Goal: Ask a question

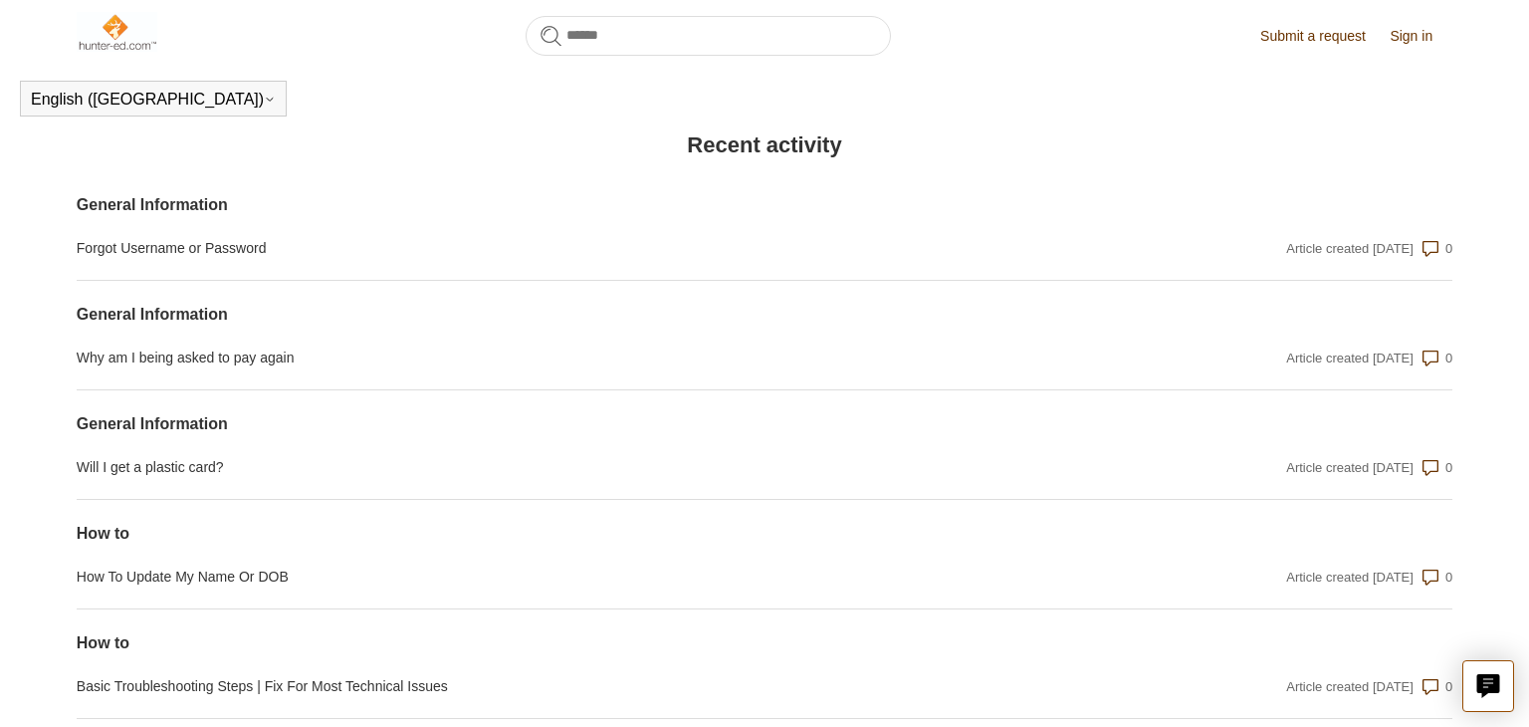
scroll to position [1422, 0]
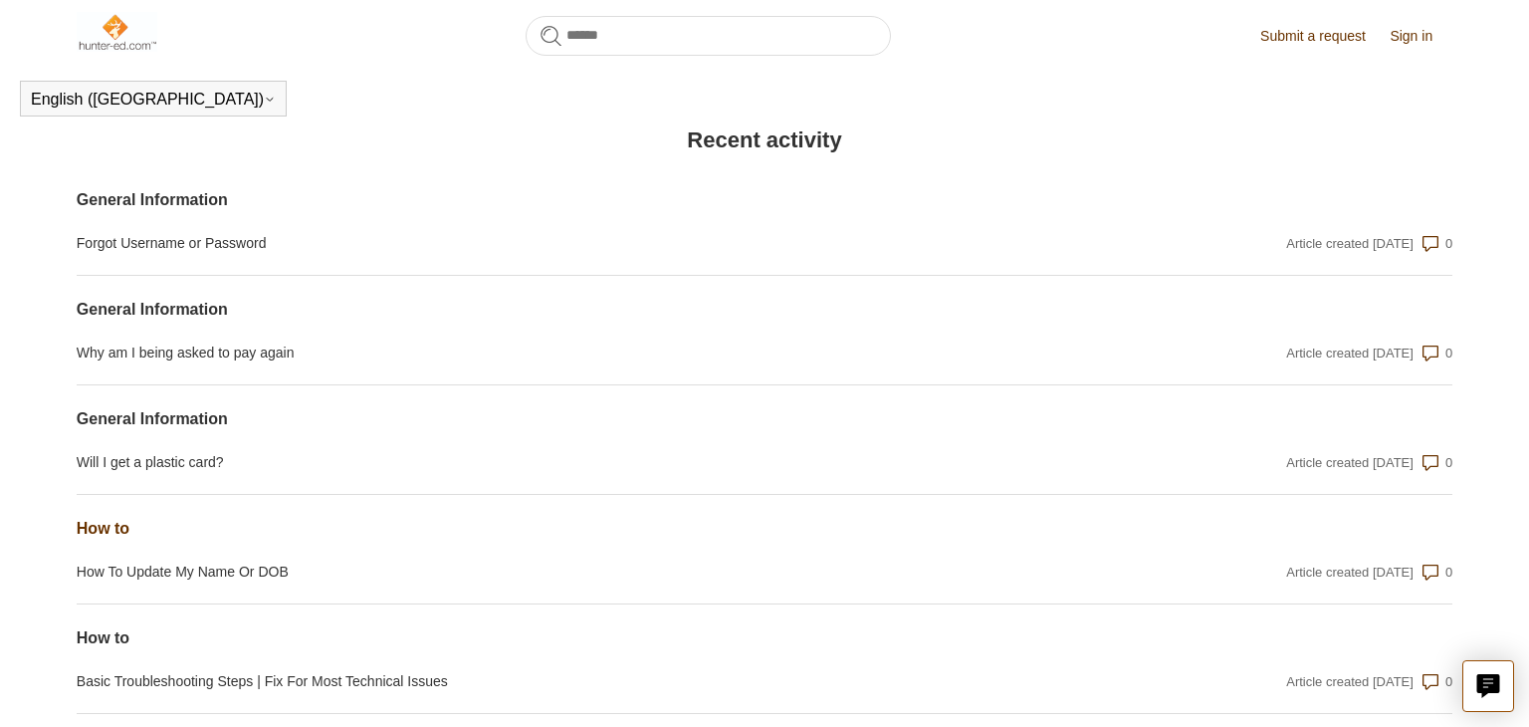
click at [106, 518] on link "How to" at bounding box center [558, 529] width 963 height 24
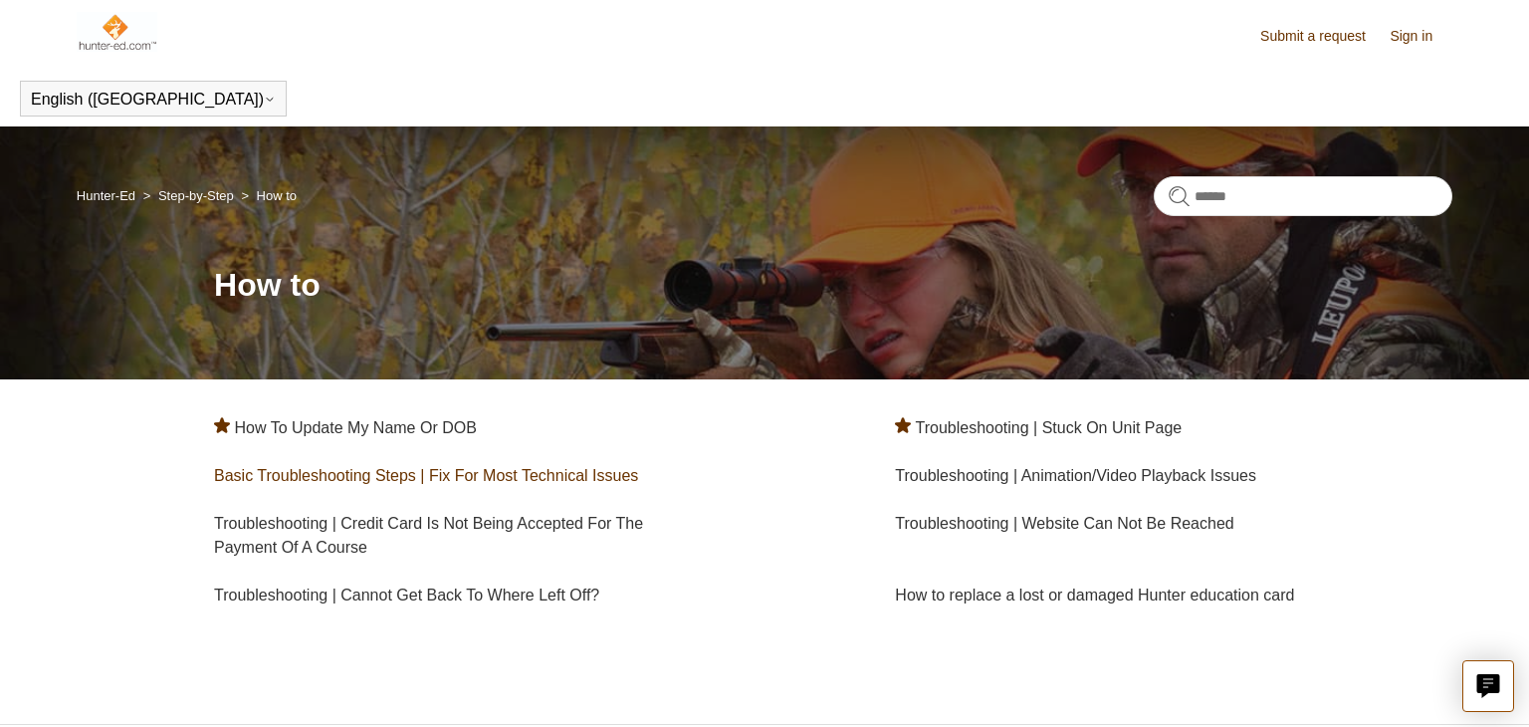
click at [461, 482] on link "Basic Troubleshooting Steps | Fix For Most Technical Issues" at bounding box center [426, 475] width 424 height 17
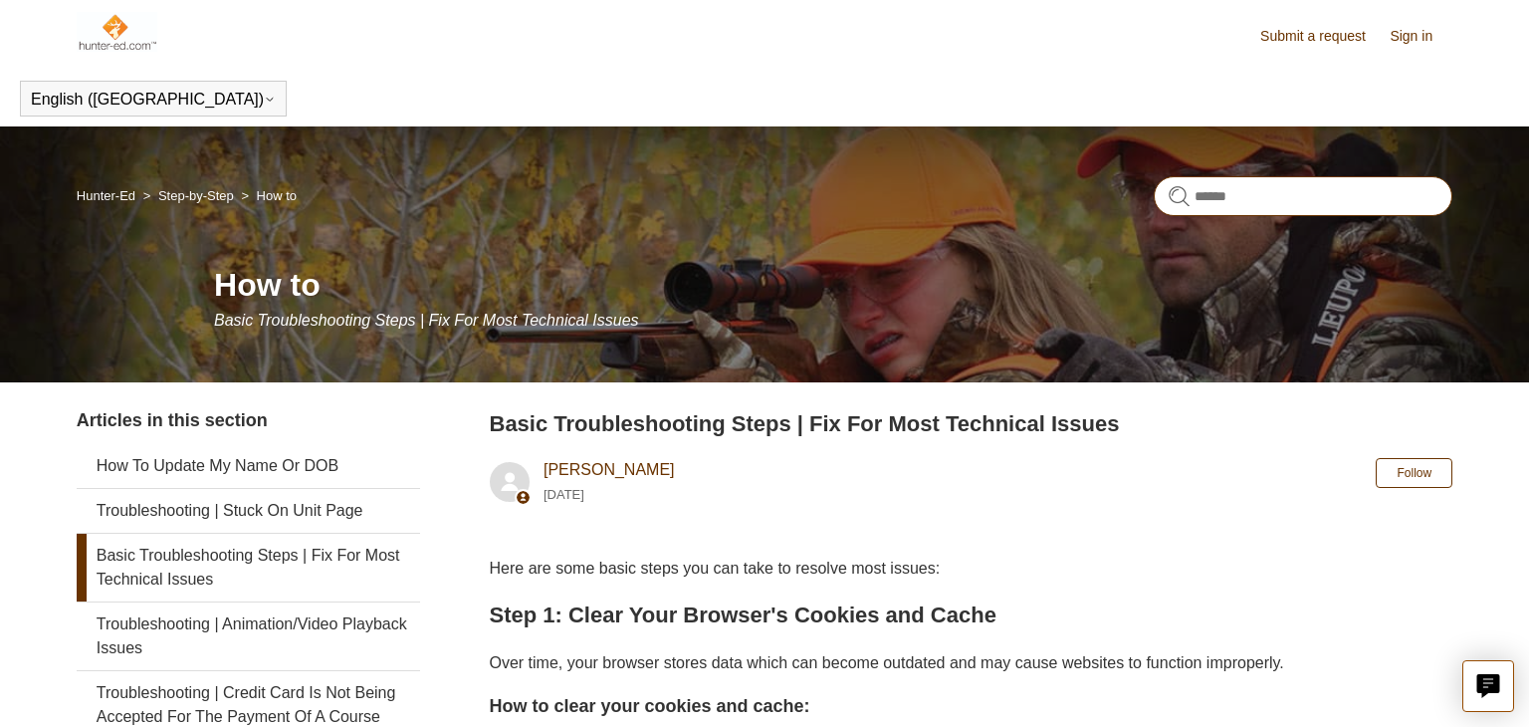
click at [1346, 191] on input "Search" at bounding box center [1302, 196] width 299 height 40
type input "**********"
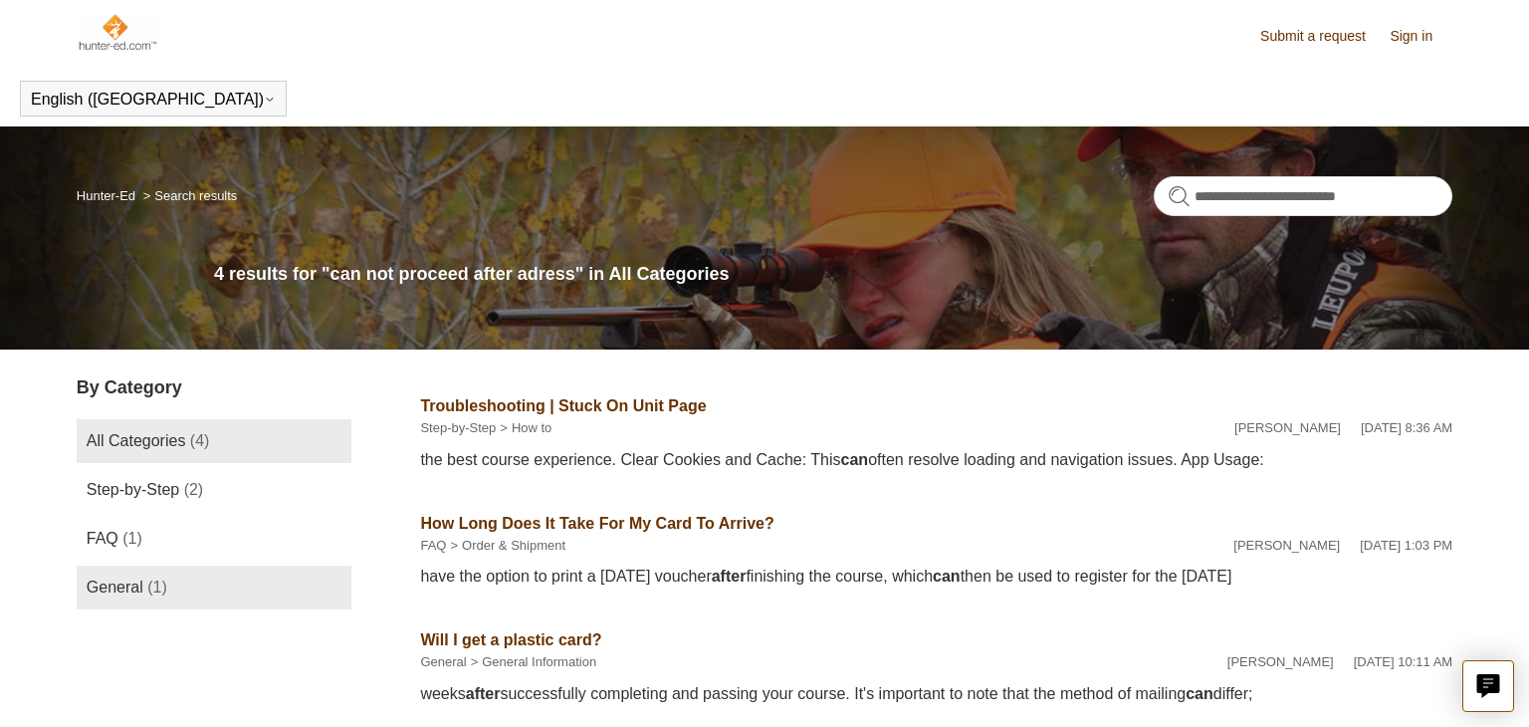
click at [233, 598] on link "General (1)" at bounding box center [214, 587] width 275 height 44
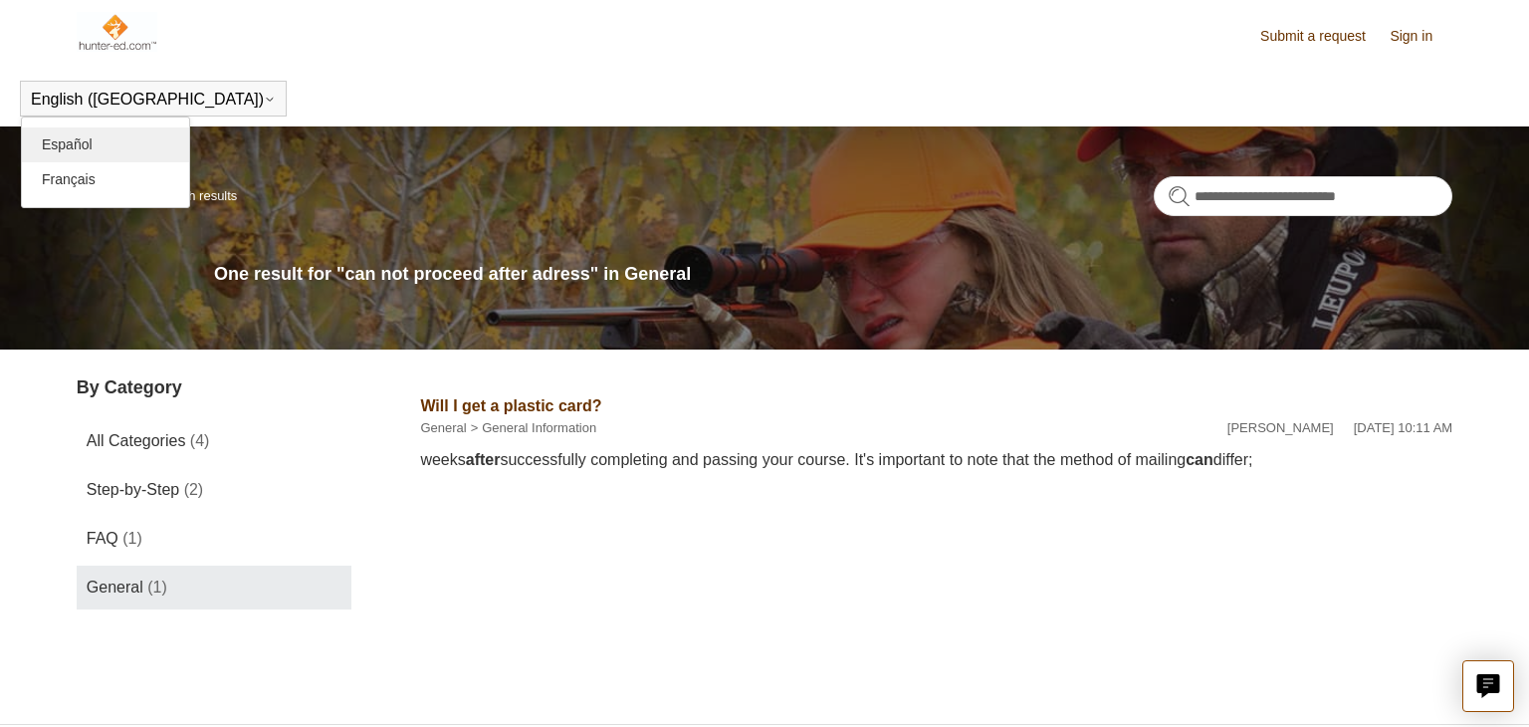
click at [165, 148] on link "Español" at bounding box center [105, 144] width 167 height 35
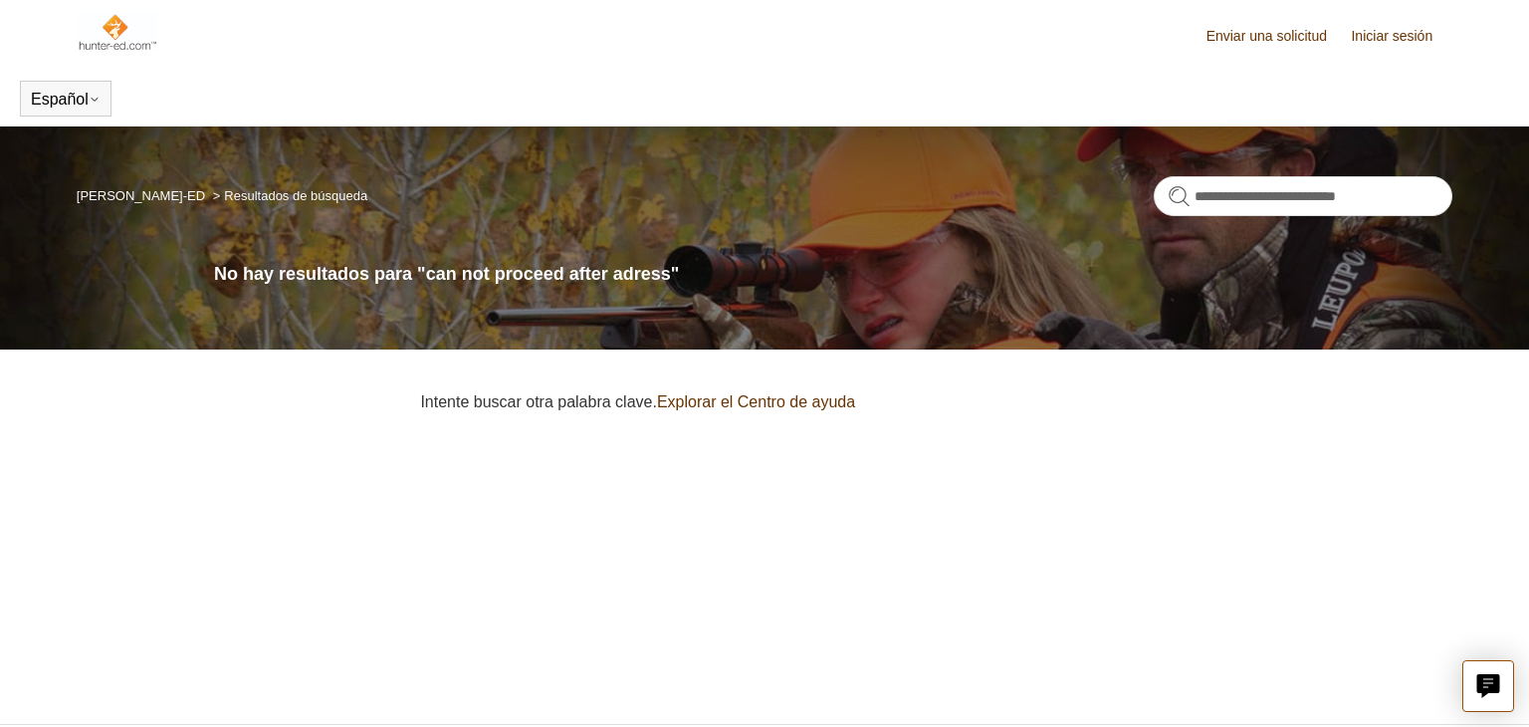
click at [108, 195] on link "Hunter-ED" at bounding box center [141, 195] width 128 height 15
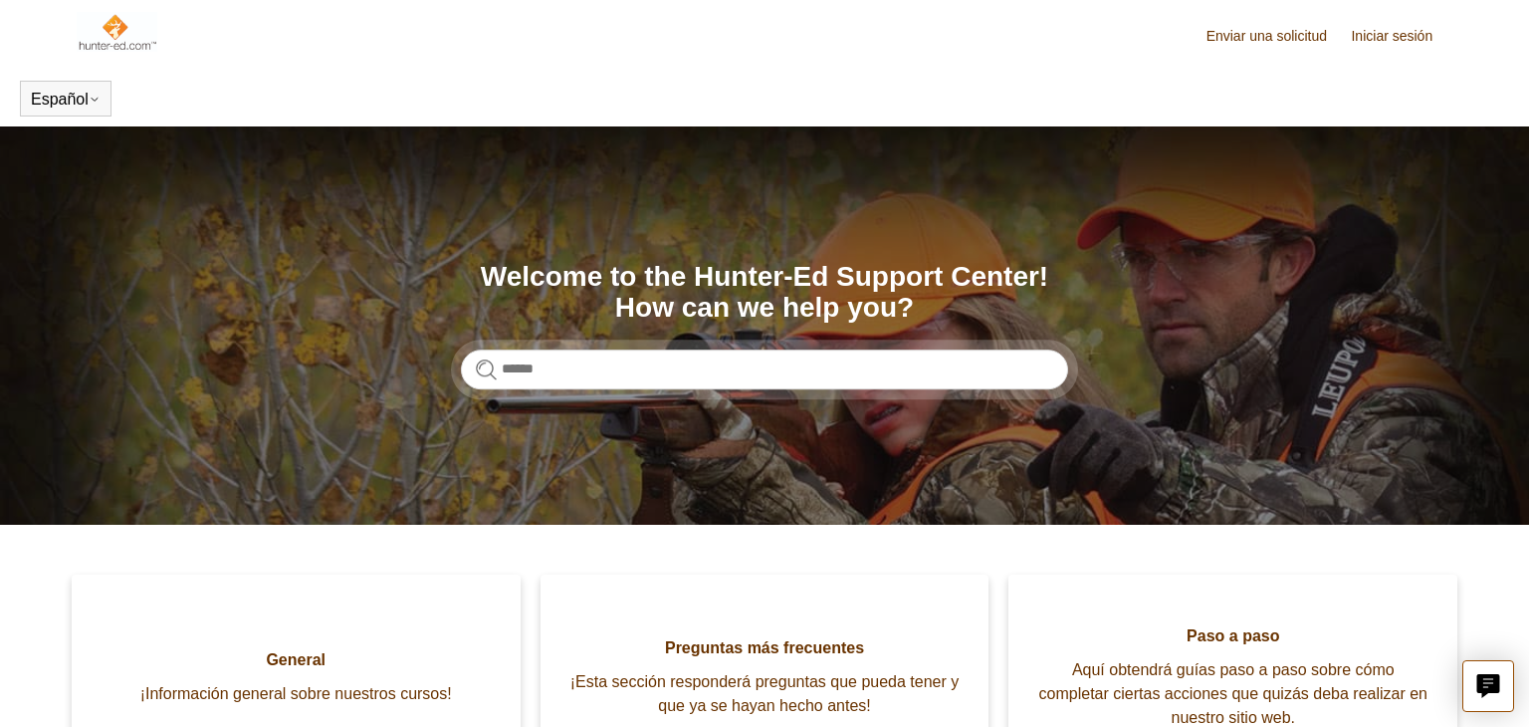
click at [1390, 45] on link "Iniciar sesión" at bounding box center [1402, 36] width 102 height 21
